Goal: Find specific page/section: Find specific page/section

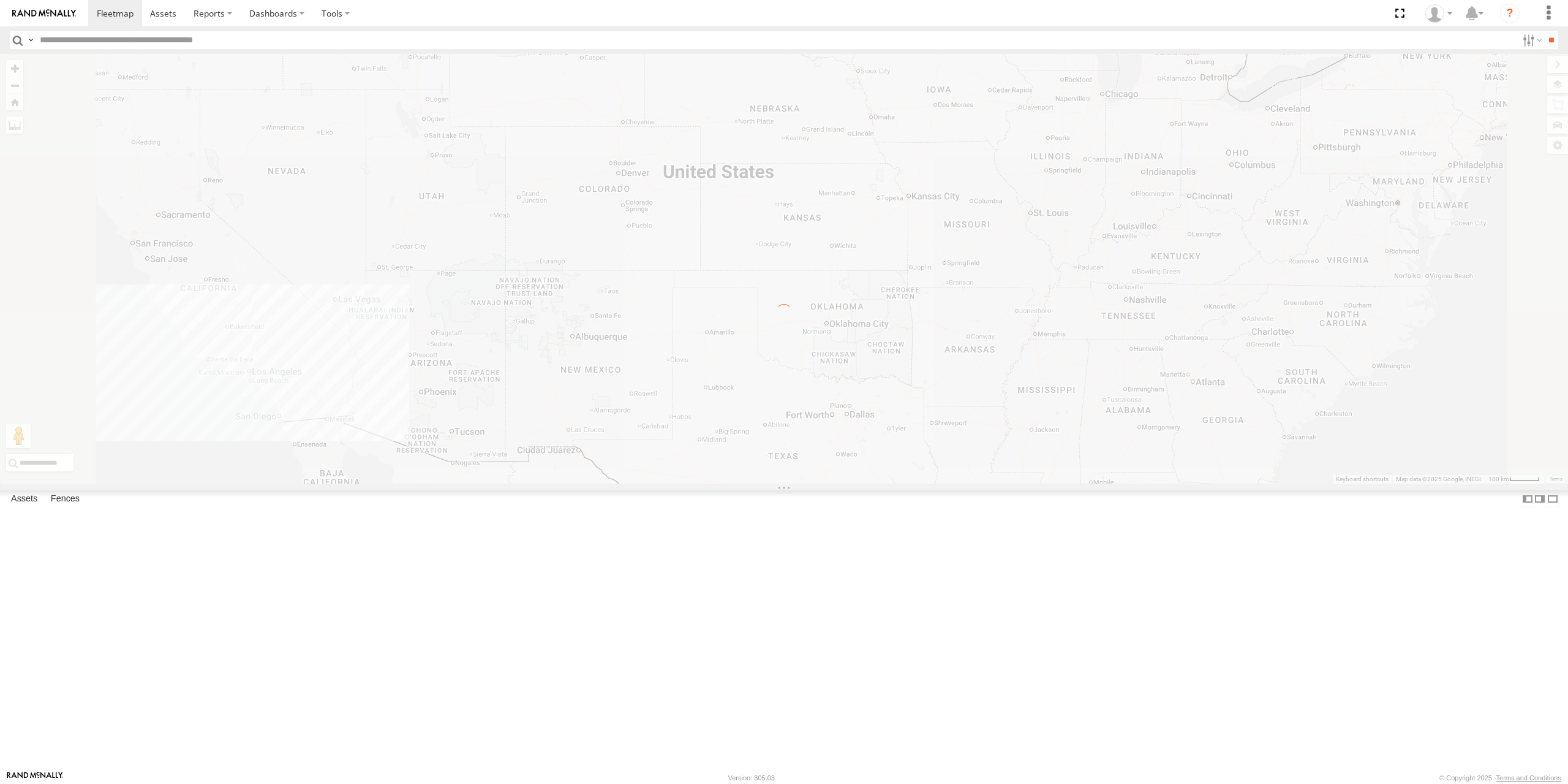
drag, startPoint x: 502, startPoint y: 278, endPoint x: 932, endPoint y: 359, distance: 437.6
click at [932, 359] on div "← Move left → Move right ↑ Move up ↓ Move down + Zoom in - Zoom out Home Jump l…" at bounding box center [784, 269] width 1568 height 430
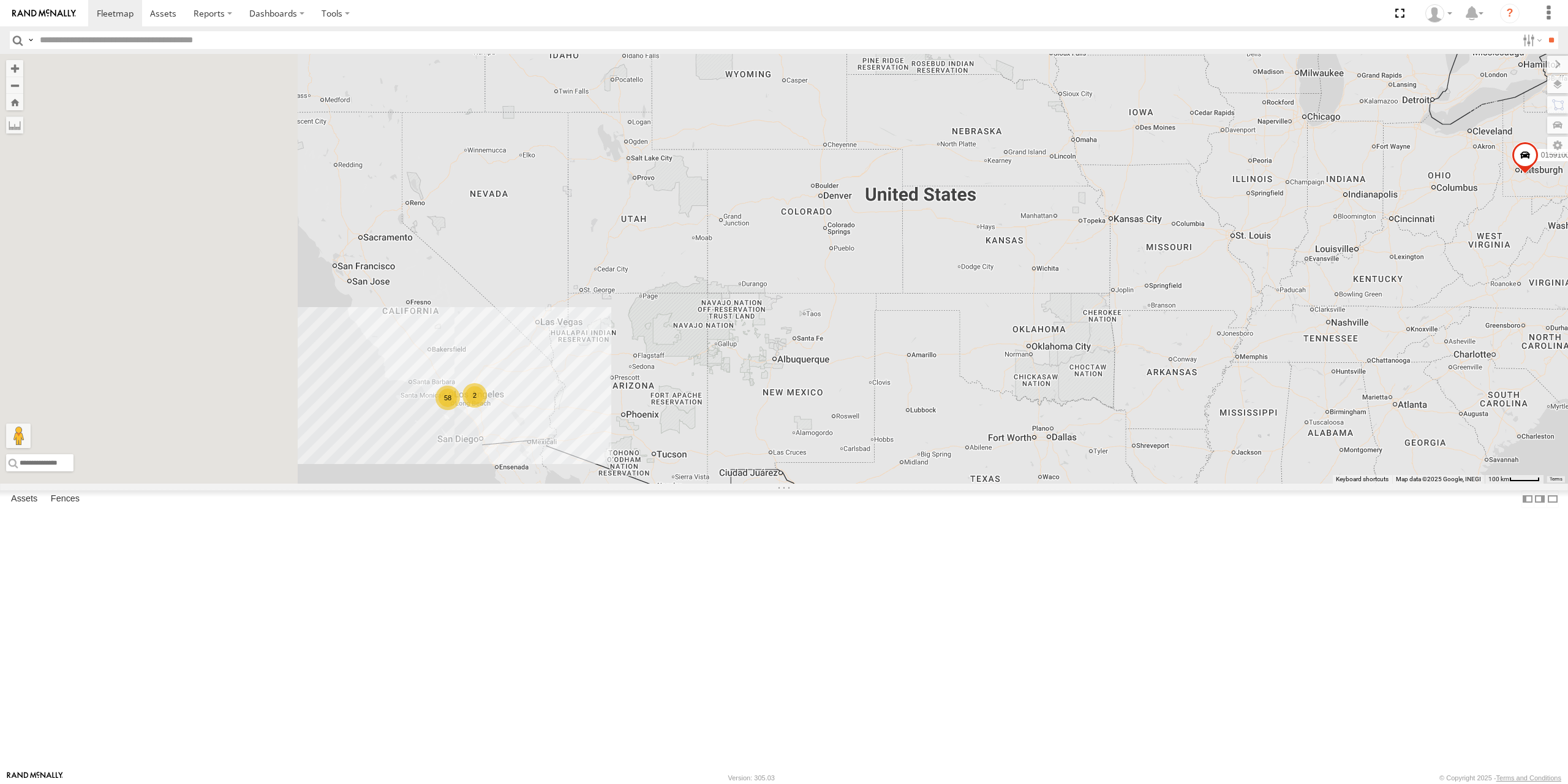
drag, startPoint x: 668, startPoint y: 420, endPoint x: 909, endPoint y: 426, distance: 241.1
click at [909, 426] on div "015910001673808 58 2" at bounding box center [784, 269] width 1568 height 430
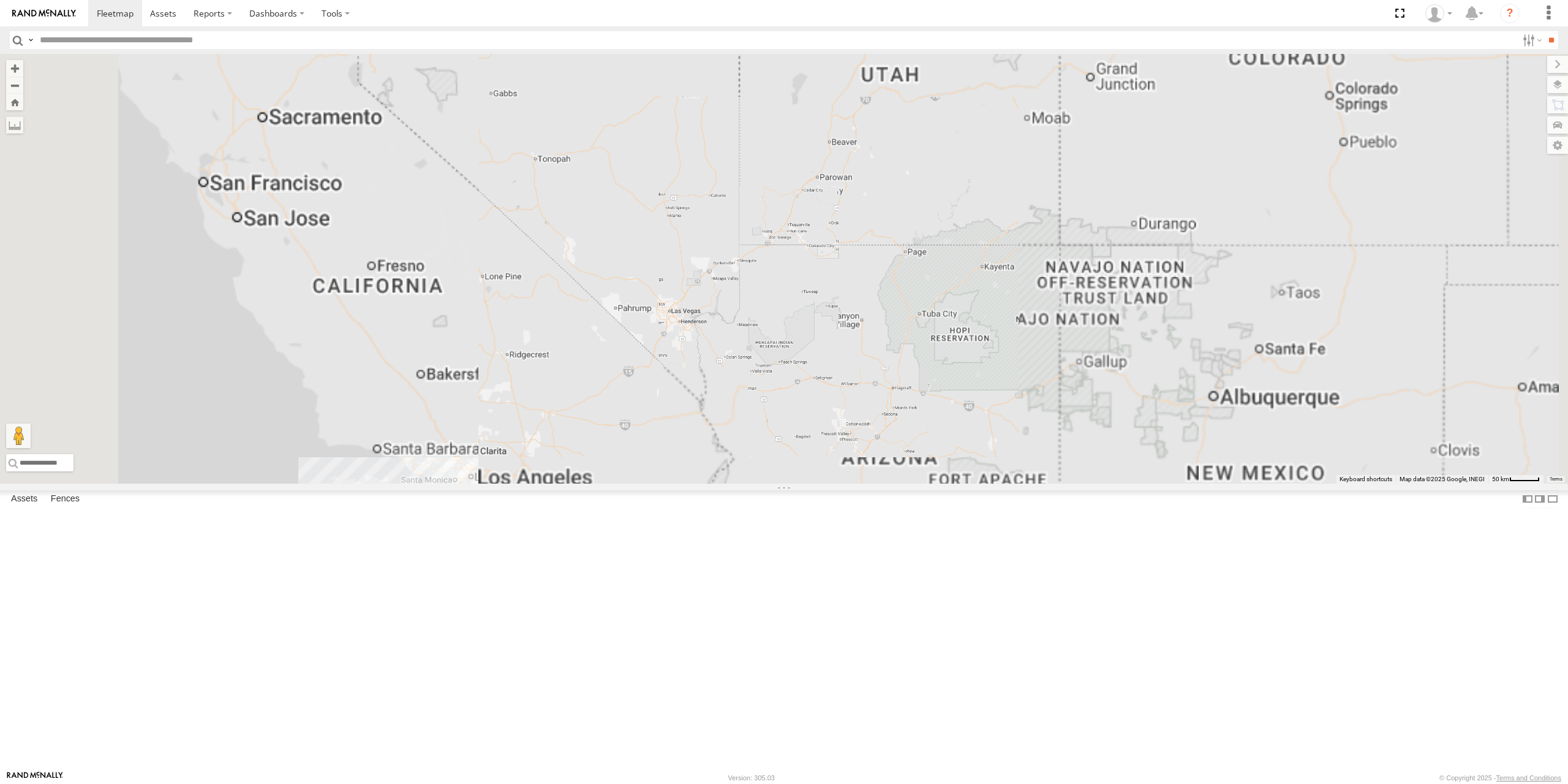
drag, startPoint x: 817, startPoint y: 513, endPoint x: 943, endPoint y: 394, distance: 173.3
click at [942, 399] on div "015910001673808" at bounding box center [784, 269] width 1568 height 430
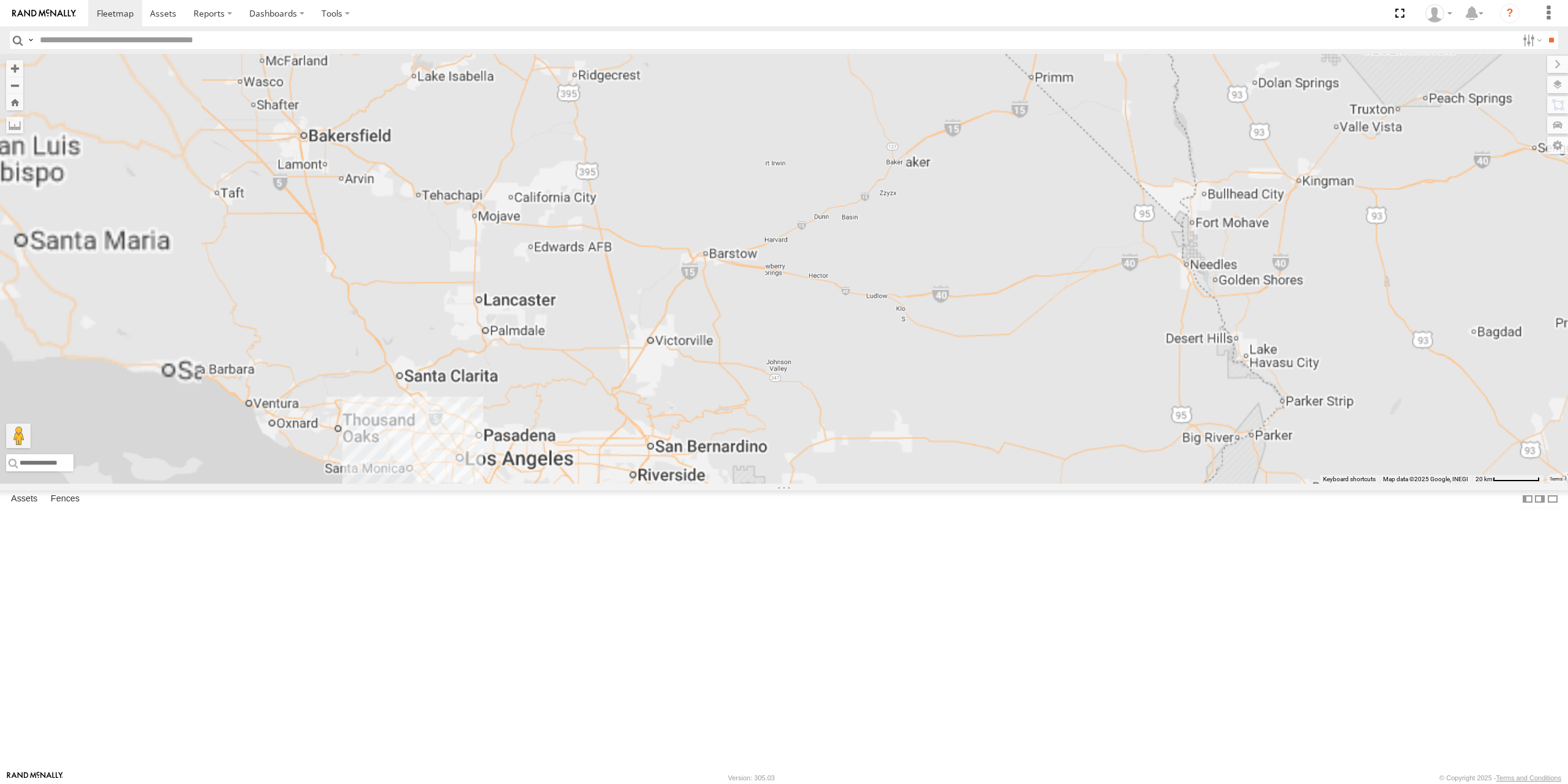
drag, startPoint x: 779, startPoint y: 476, endPoint x: 936, endPoint y: 298, distance: 237.3
click at [936, 298] on div "015910001673808" at bounding box center [784, 269] width 1568 height 430
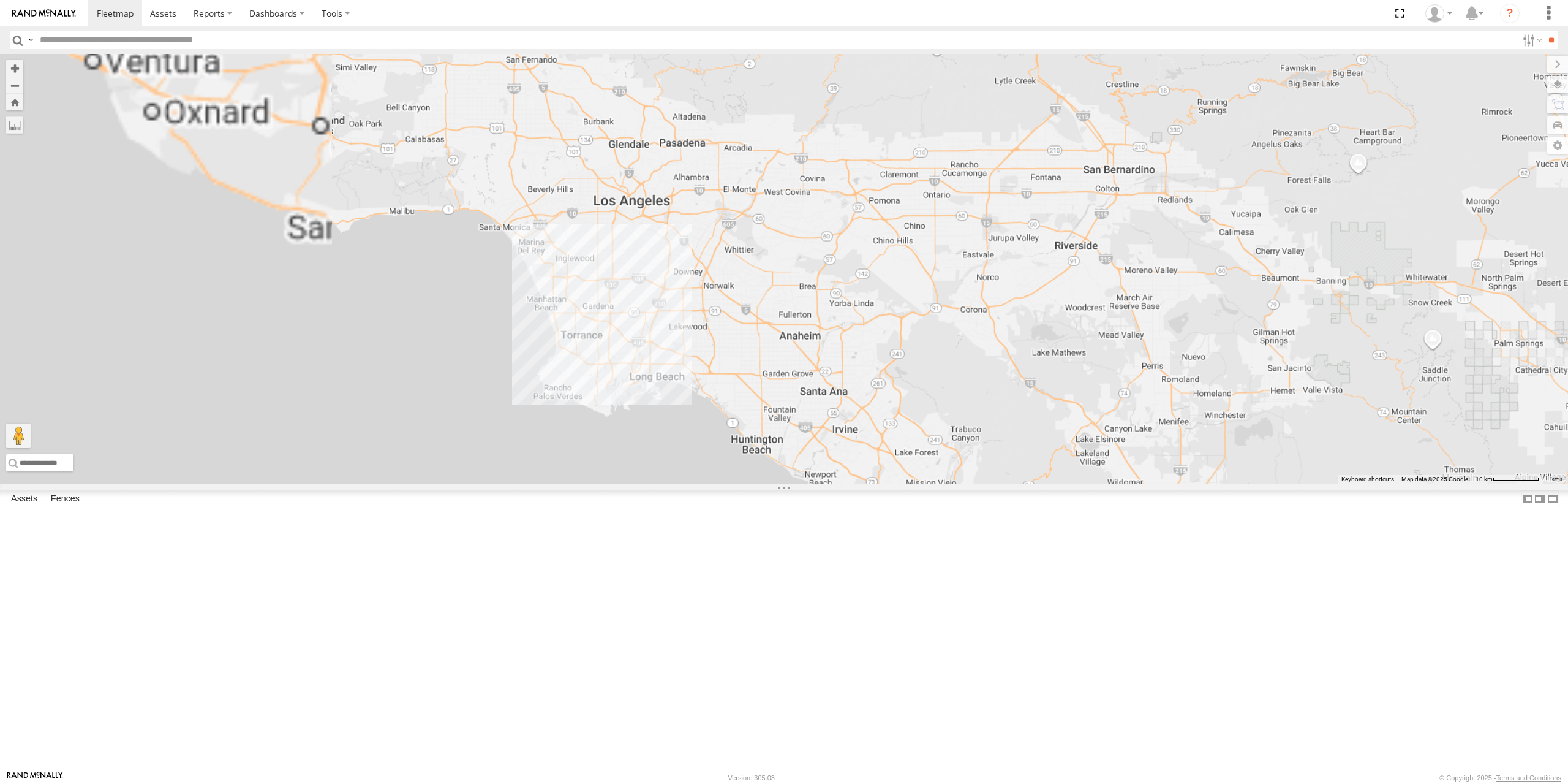
drag, startPoint x: 843, startPoint y: 354, endPoint x: 1013, endPoint y: 198, distance: 230.7
click at [1022, 196] on div "015910001673808" at bounding box center [784, 269] width 1568 height 430
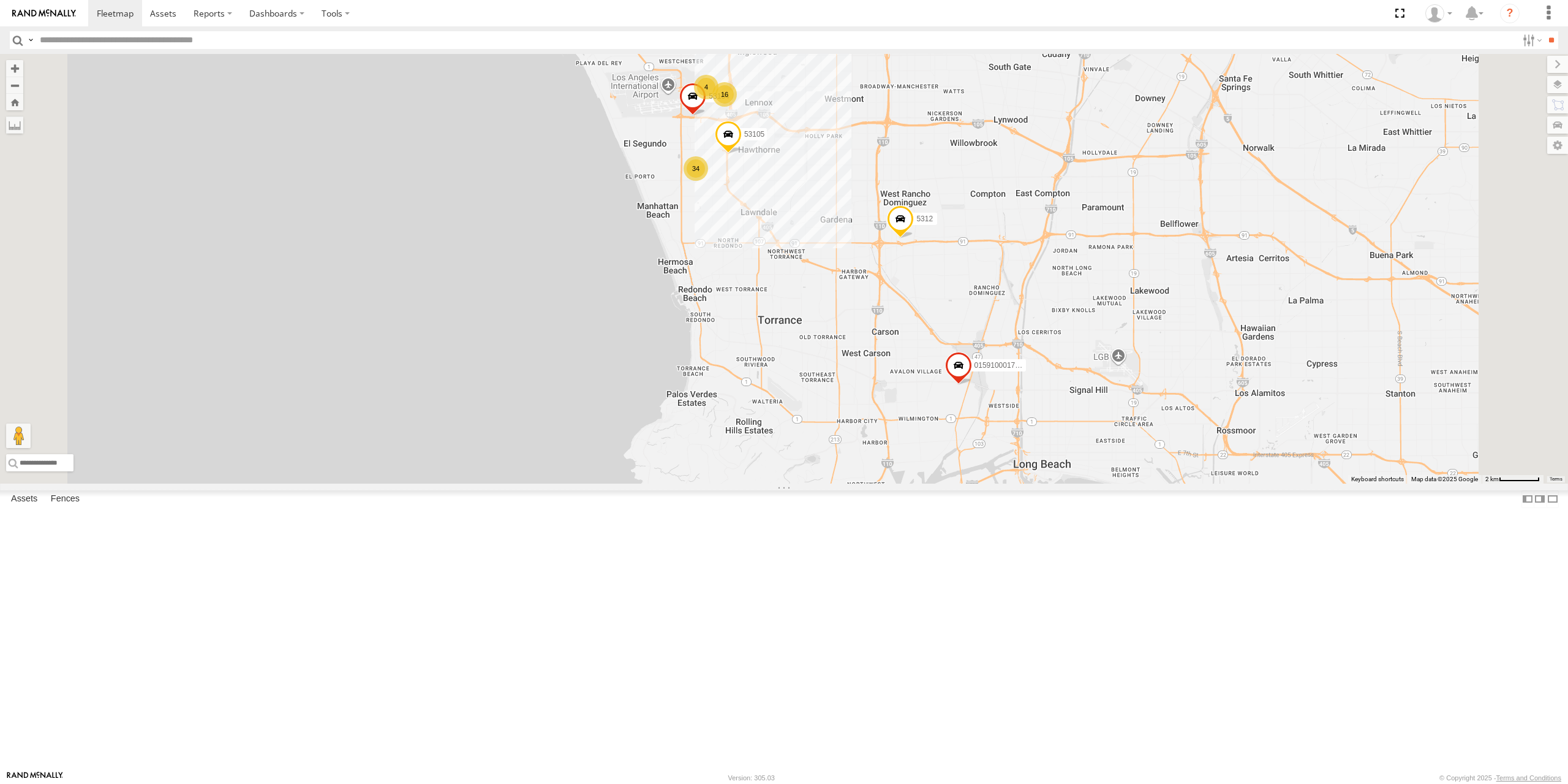
drag, startPoint x: 940, startPoint y: 219, endPoint x: 945, endPoint y: 437, distance: 218.1
click at [945, 437] on div "015910001673808 16 34 4 5312 53105 015910001705881 53104" at bounding box center [784, 269] width 1568 height 430
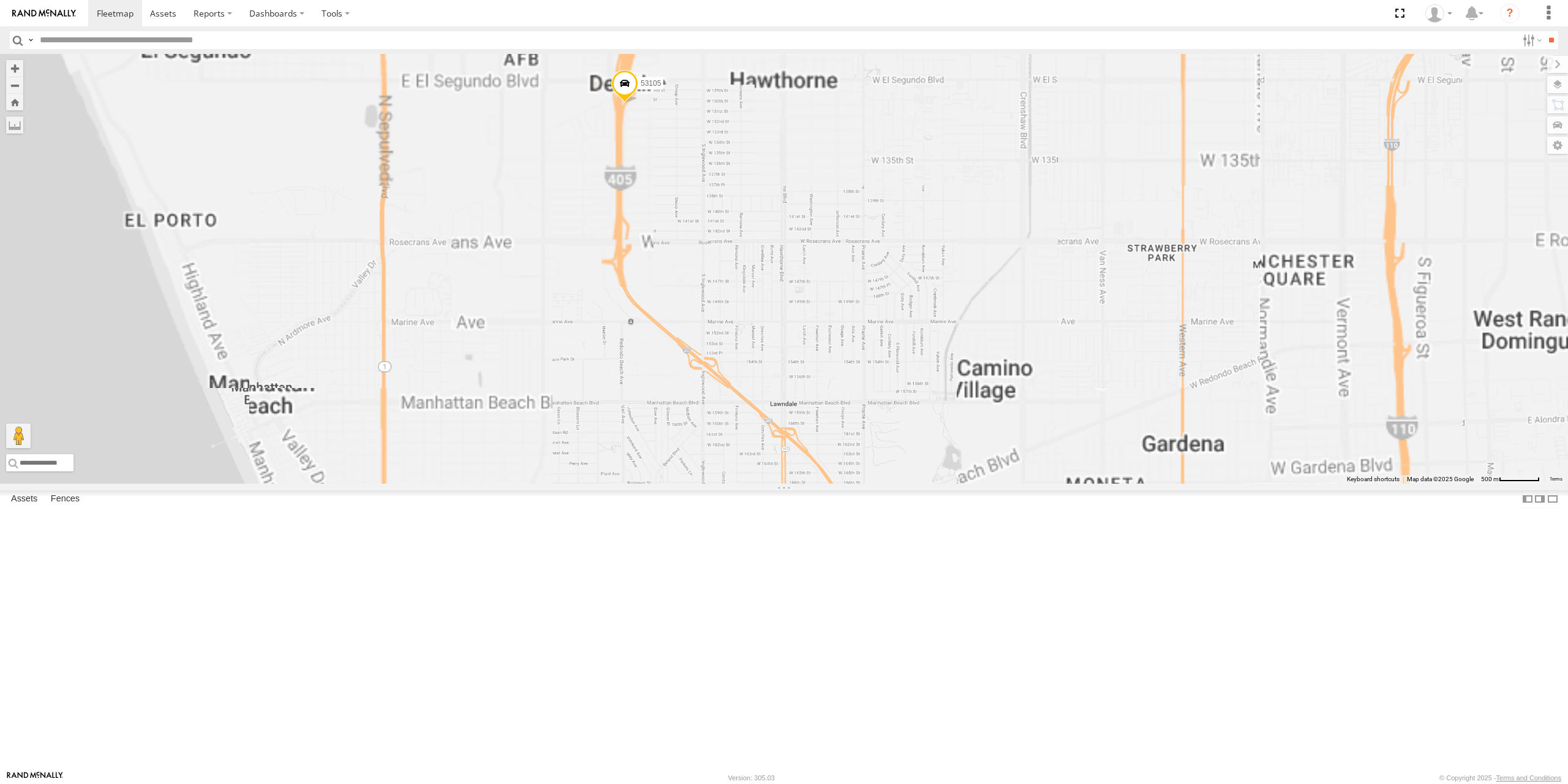
drag, startPoint x: 866, startPoint y: 378, endPoint x: 932, endPoint y: 495, distance: 134.3
click at [932, 483] on div "015910001673808 5312 53105 015910001705881 53104" at bounding box center [784, 269] width 1568 height 430
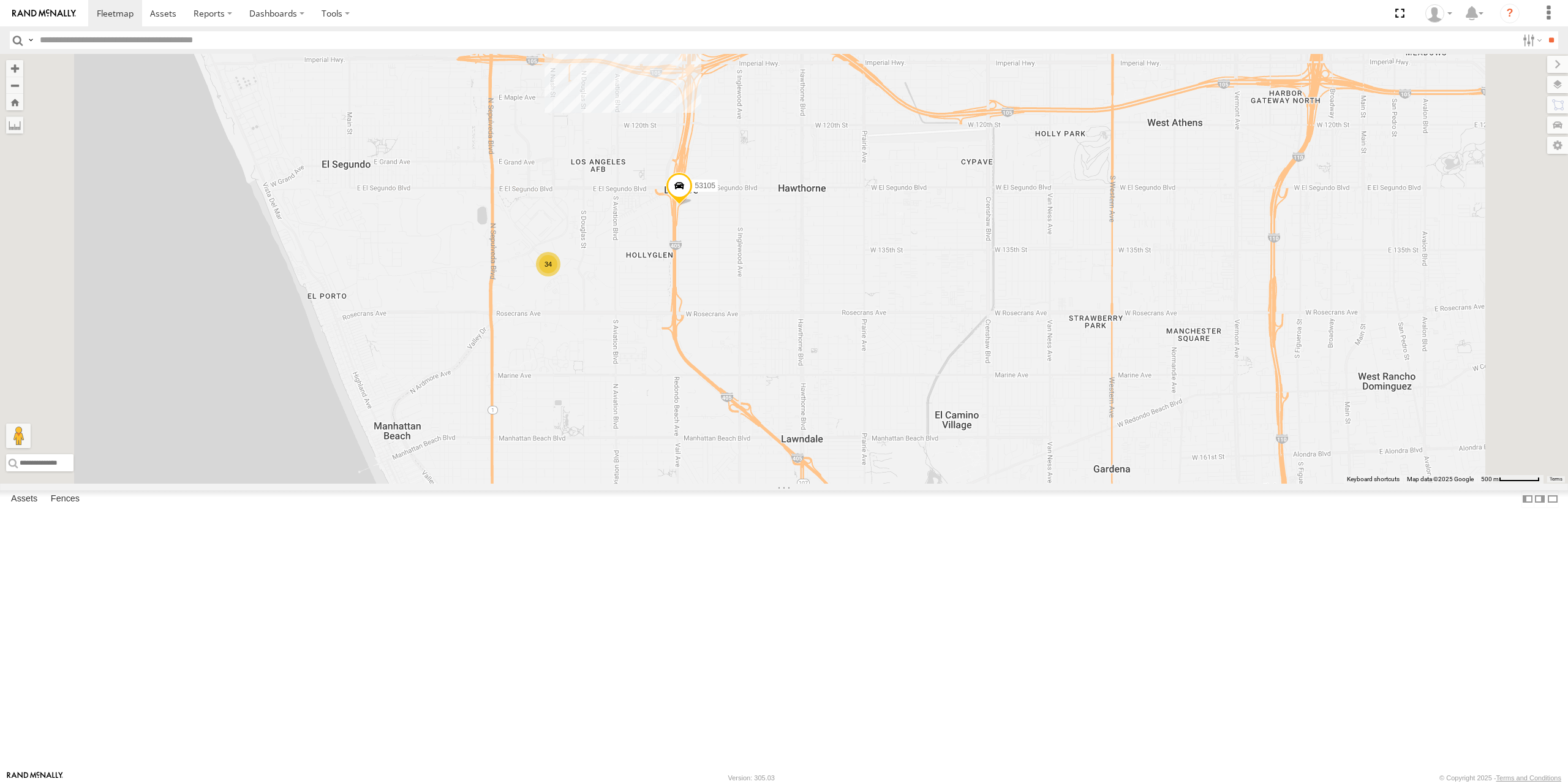
drag, startPoint x: 747, startPoint y: 192, endPoint x: 735, endPoint y: 307, distance: 115.6
click at [735, 307] on div "015910001673808 5312 53105 015910001705881 53104 7 34 9 3" at bounding box center [784, 269] width 1568 height 430
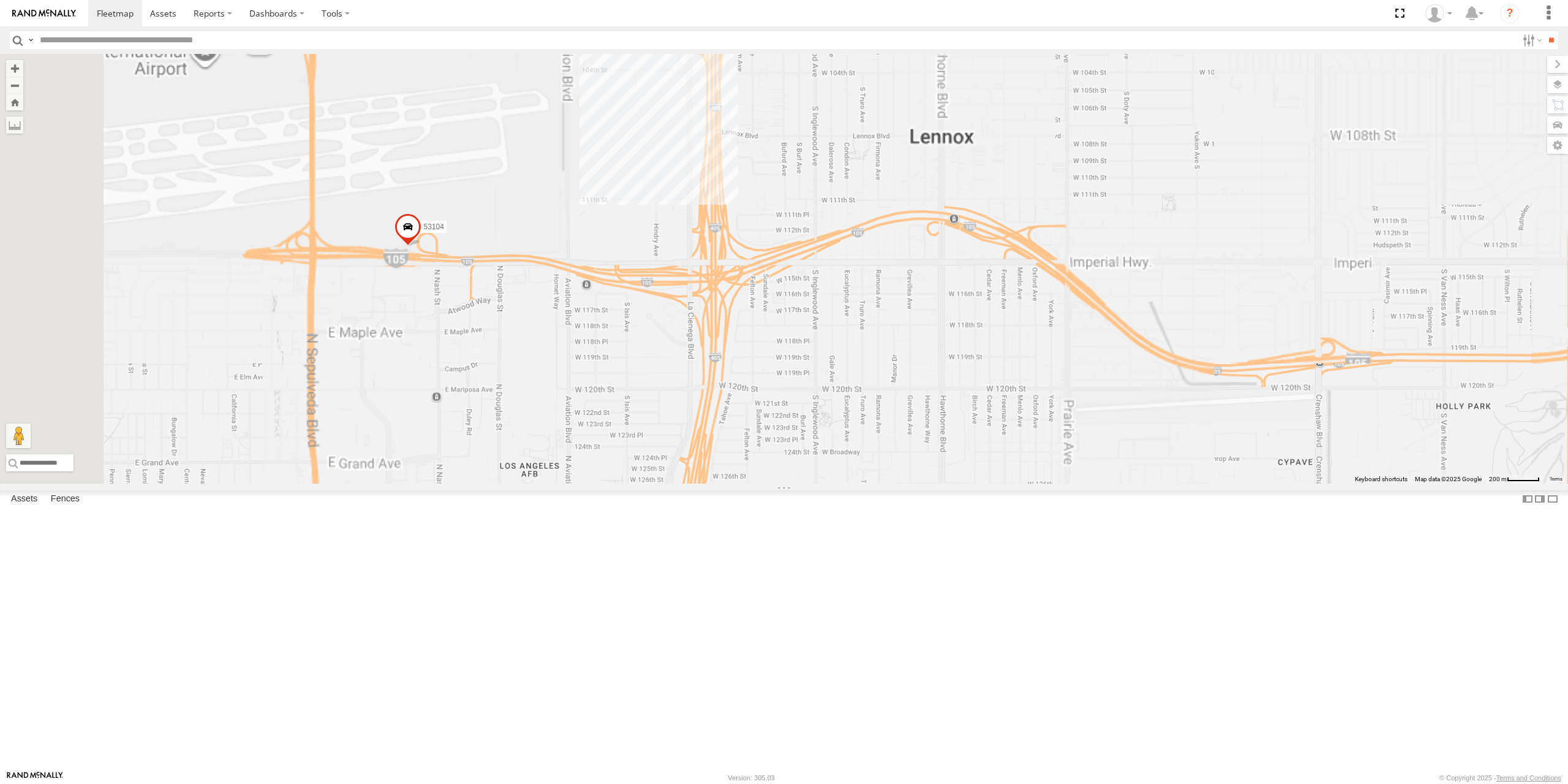
drag, startPoint x: 800, startPoint y: 221, endPoint x: 776, endPoint y: 306, distance: 88.3
click at [780, 307] on div "015910001673808 5312 53105 015910001705881 53104 53116" at bounding box center [784, 269] width 1568 height 430
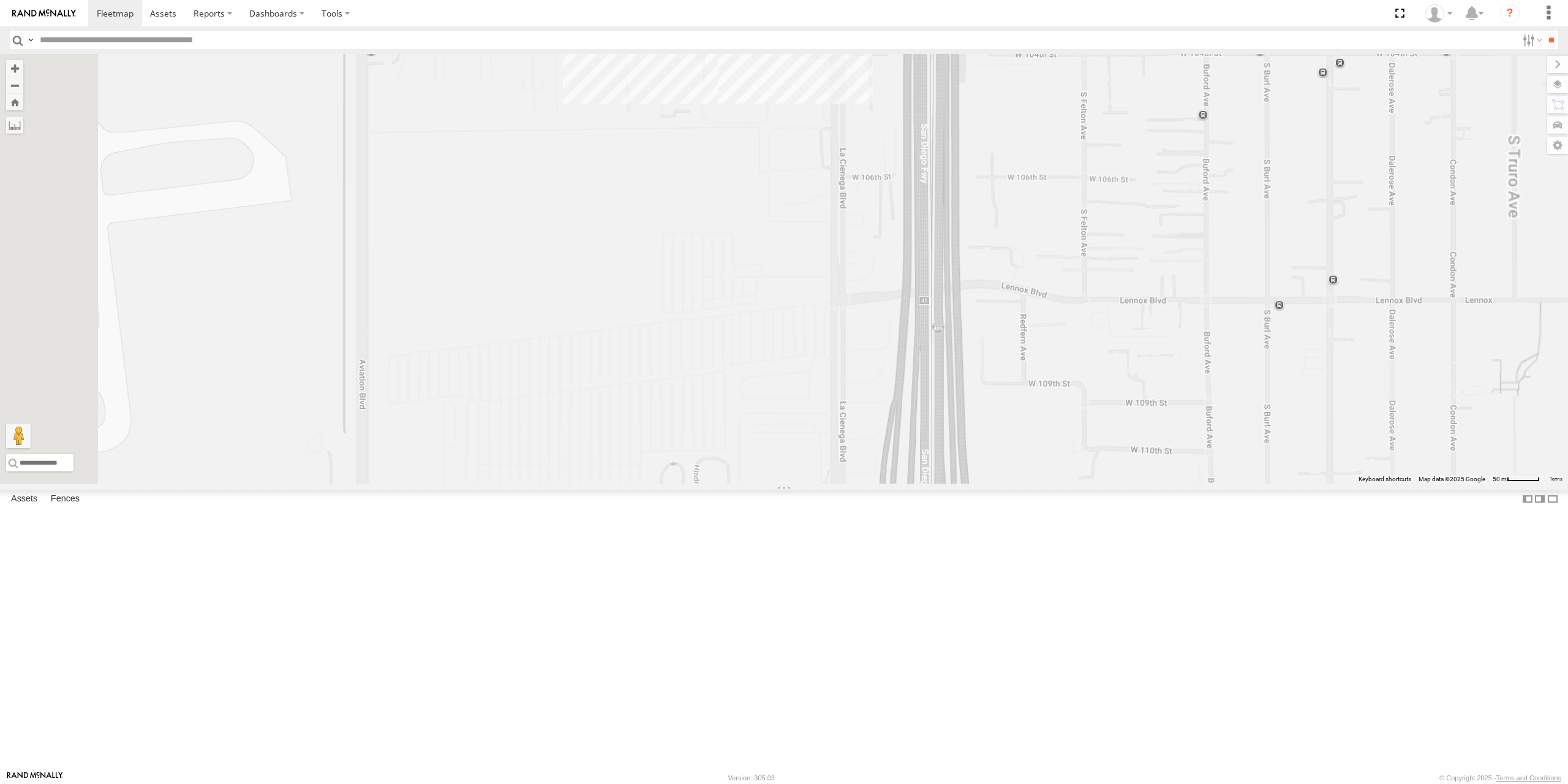
drag, startPoint x: 779, startPoint y: 266, endPoint x: 765, endPoint y: 383, distance: 117.8
click at [764, 386] on div "015910001673808 5312 53105 015910001705881 53104 53116" at bounding box center [784, 269] width 1568 height 430
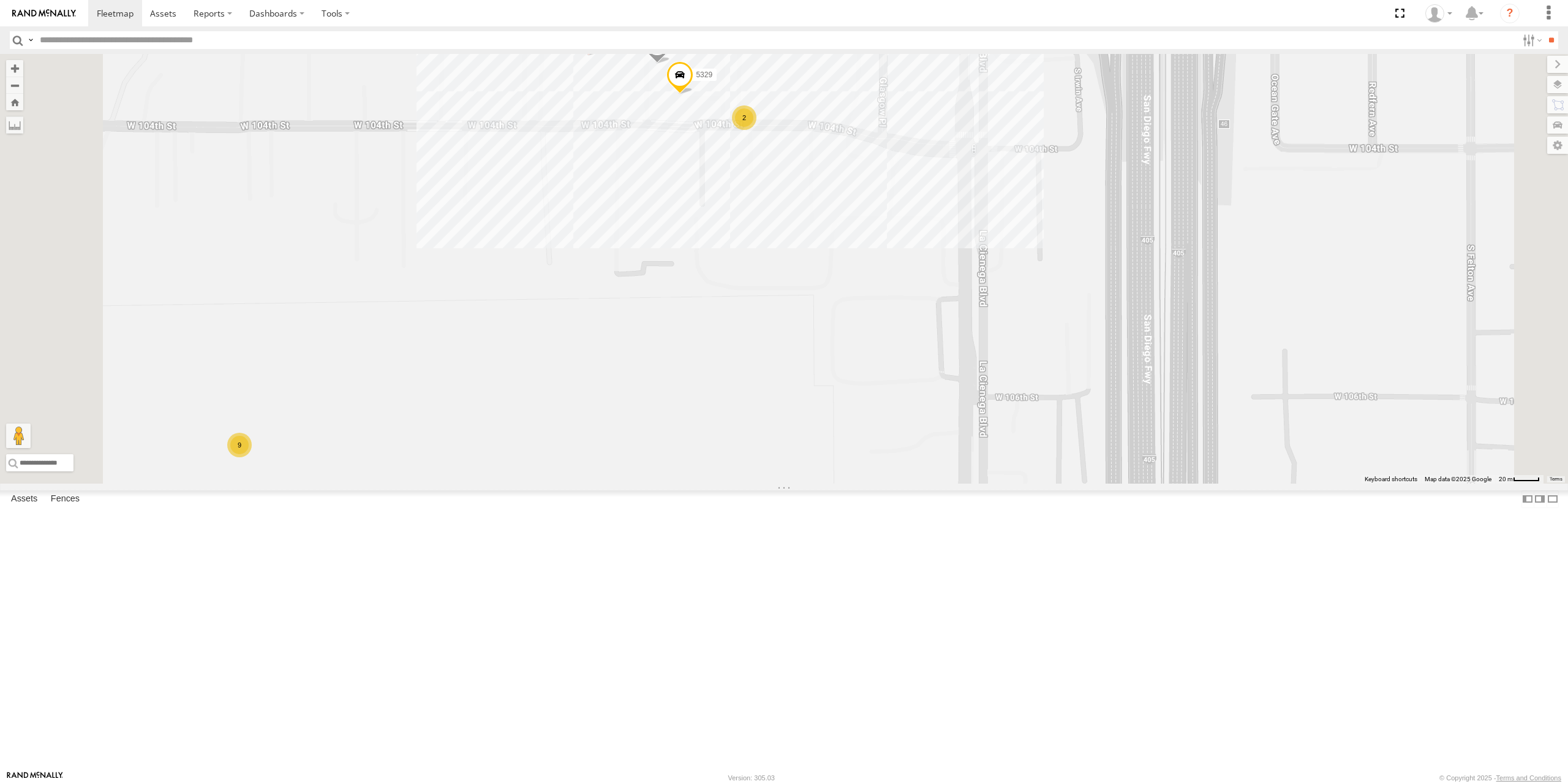
drag, startPoint x: 819, startPoint y: 323, endPoint x: 819, endPoint y: 383, distance: 60.0
click at [819, 383] on div "015910001673808 5312 53105 015910001705881 53104 53116 Mechanics van 2 9 5328 5…" at bounding box center [784, 269] width 1568 height 430
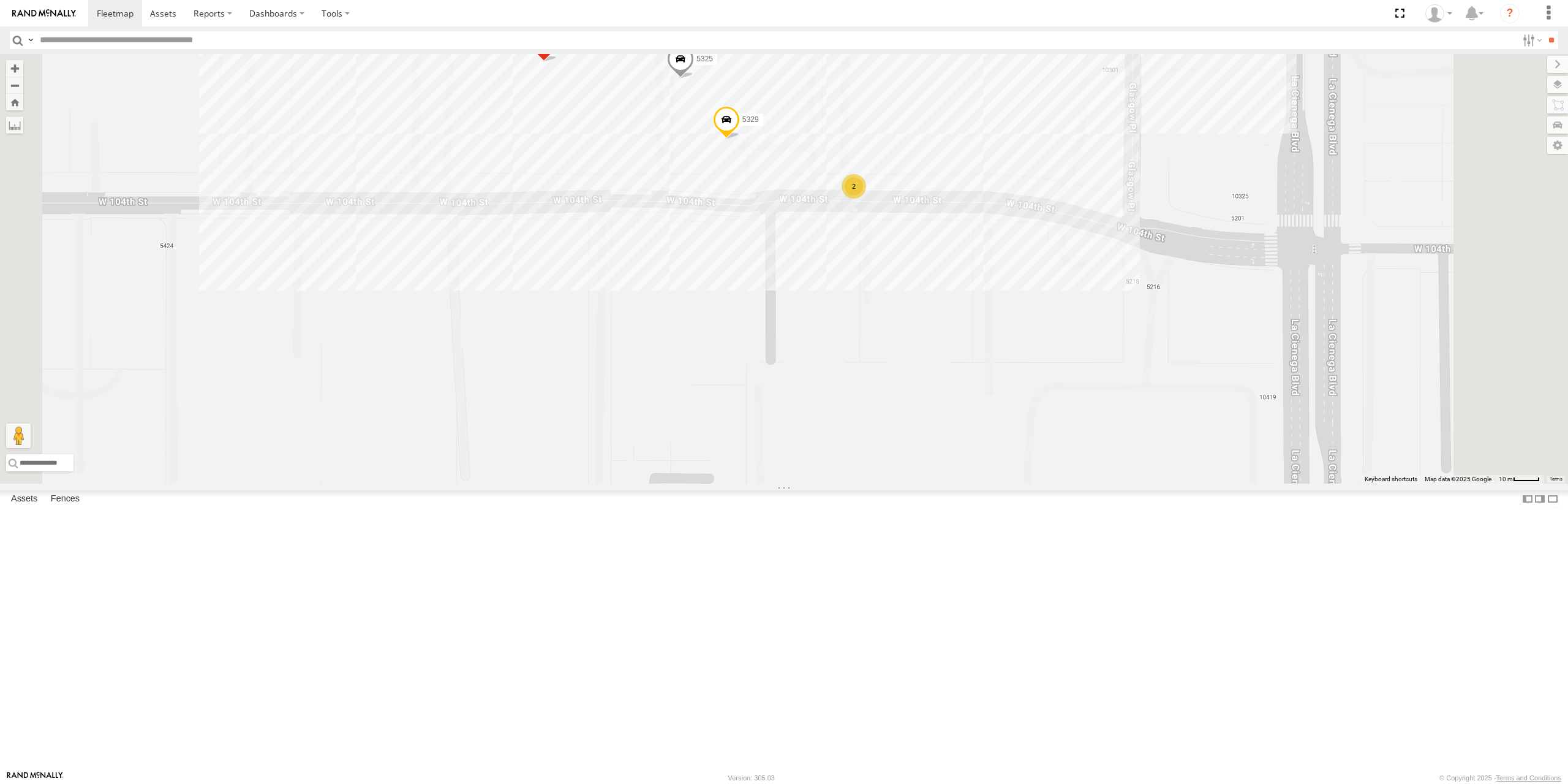
drag, startPoint x: 784, startPoint y: 290, endPoint x: 786, endPoint y: 345, distance: 55.0
click at [786, 345] on div "015910001673808 5312 53105 015910001705881 53104 53116 Mechanics van 5328 5329 …" at bounding box center [784, 269] width 1568 height 430
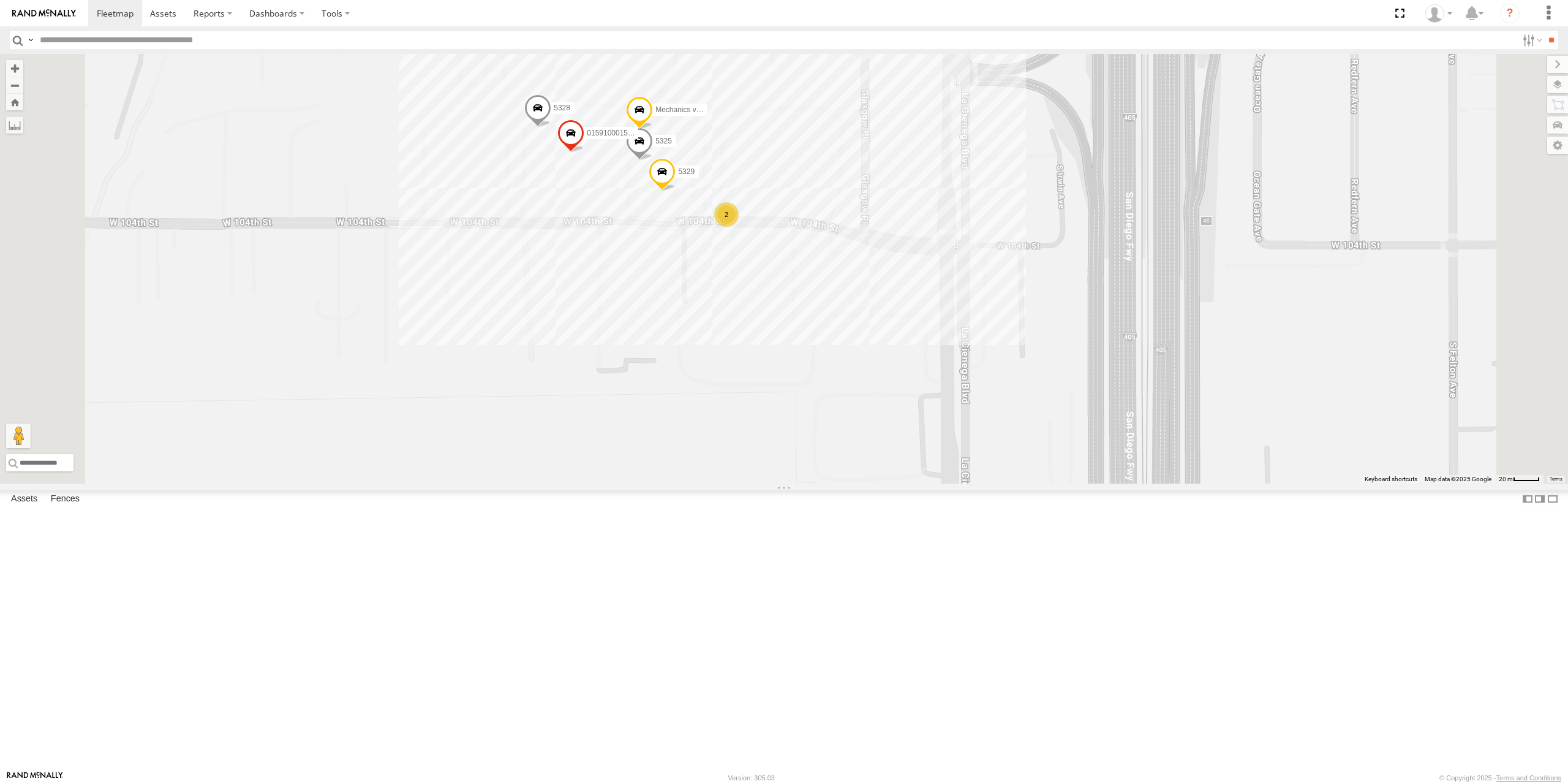
click at [197, 39] on input "text" at bounding box center [776, 40] width 1483 height 18
type input "****"
click at [1544, 31] on input "**" at bounding box center [1551, 40] width 14 height 18
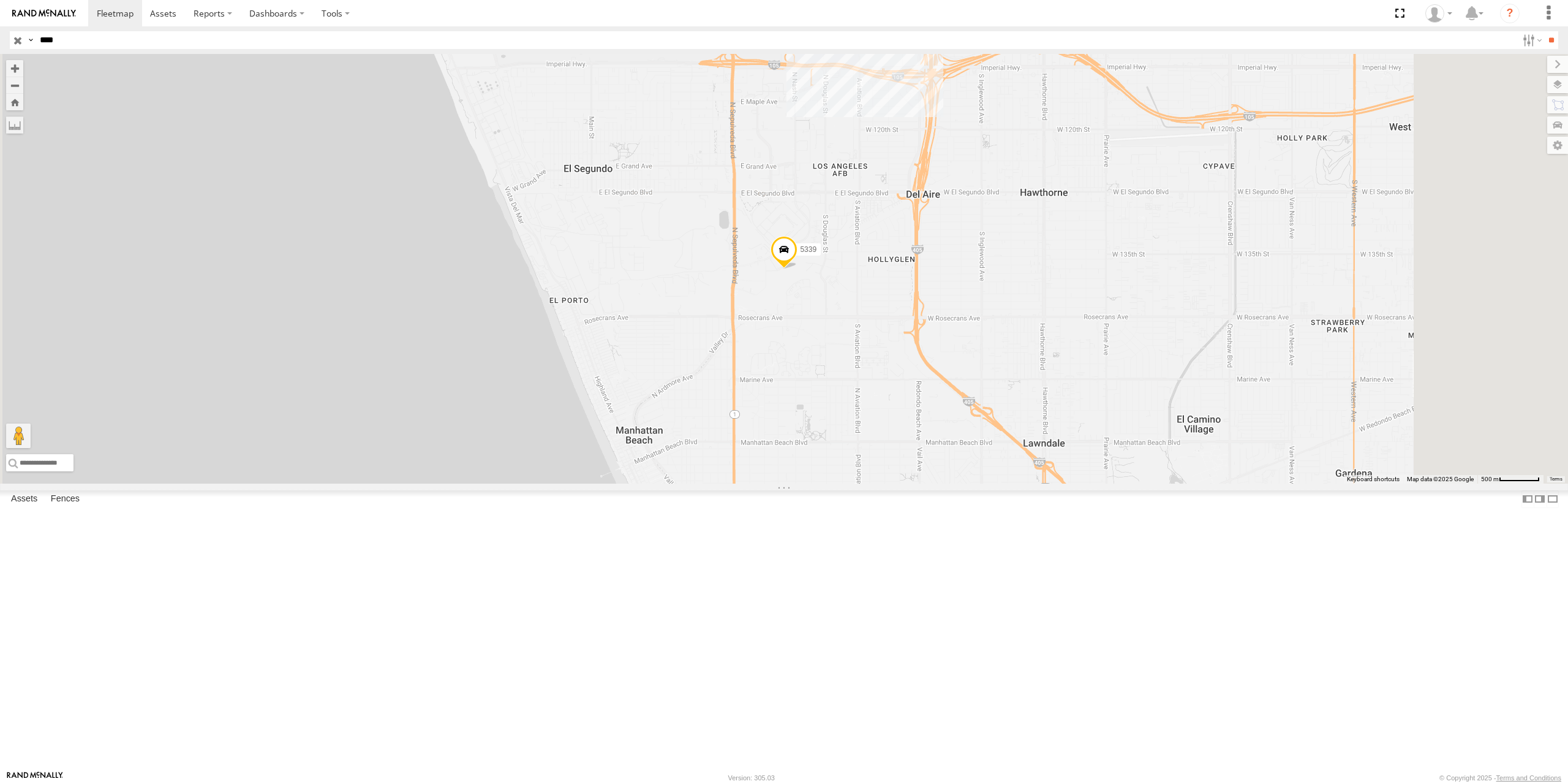
click at [22, 41] on input "button" at bounding box center [17, 40] width 16 height 18
